Goal: Information Seeking & Learning: Learn about a topic

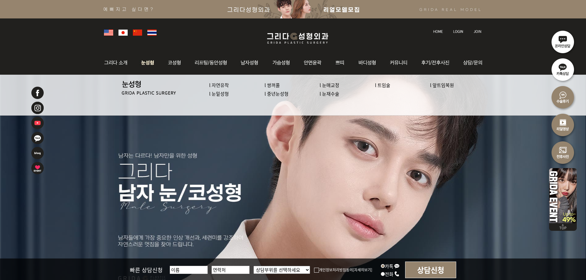
click at [152, 67] on img at bounding box center [147, 63] width 27 height 24
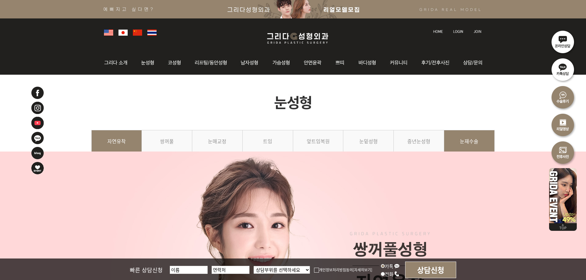
click at [477, 146] on link "눈재수술" at bounding box center [469, 144] width 50 height 28
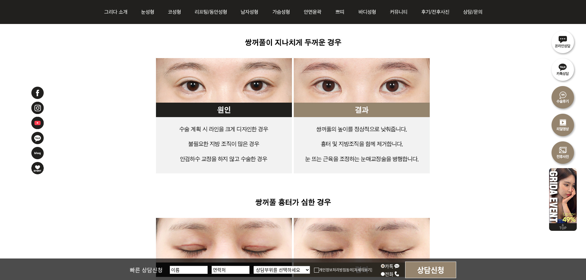
scroll to position [984, 0]
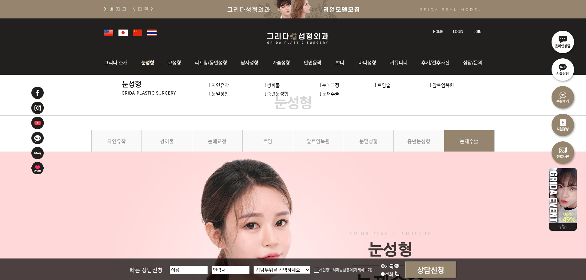
click at [147, 63] on img at bounding box center [147, 63] width 27 height 24
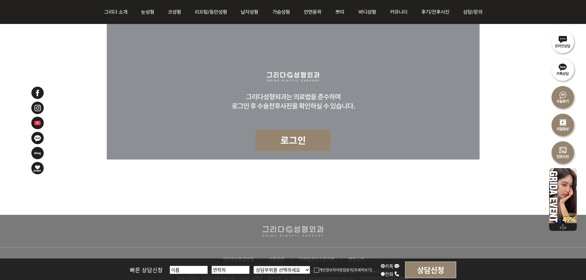
scroll to position [3139, 0]
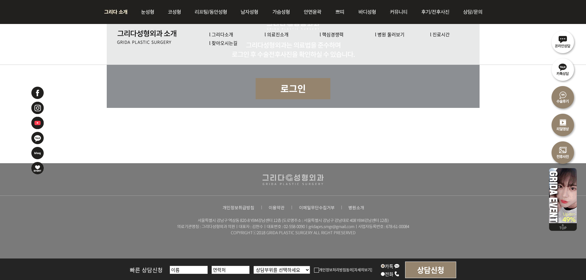
click at [121, 17] on img at bounding box center [117, 12] width 33 height 24
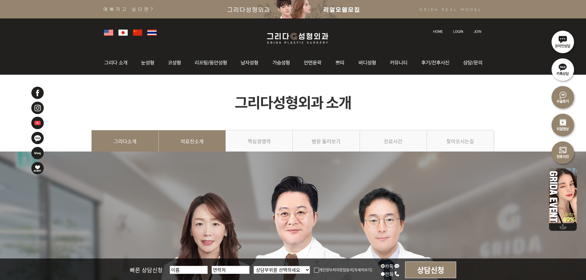
click at [198, 142] on link "의료진소개" at bounding box center [192, 144] width 67 height 28
